Goal: Find specific page/section: Find specific page/section

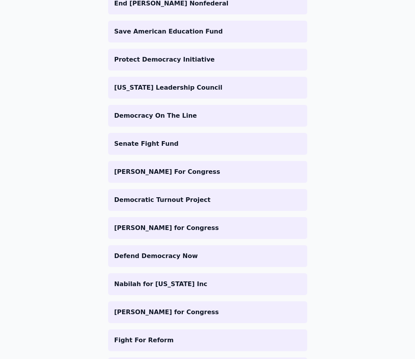
scroll to position [436, 0]
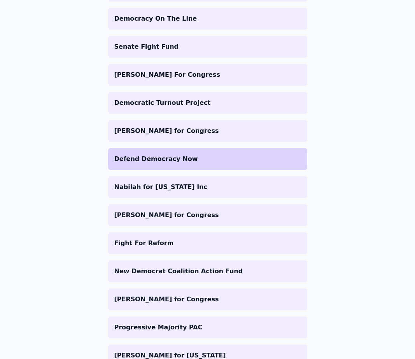
click at [139, 159] on p "Defend Democracy Now" at bounding box center [207, 158] width 187 height 9
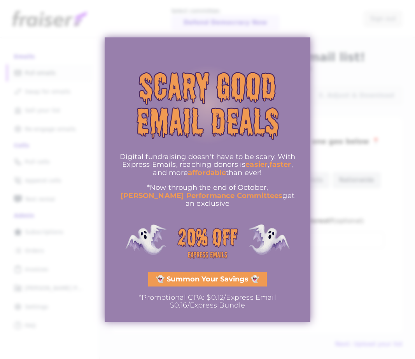
click at [34, 250] on div at bounding box center [207, 179] width 415 height 359
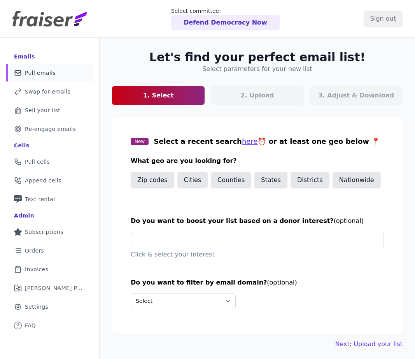
click at [35, 249] on span "Orders" at bounding box center [34, 250] width 19 height 8
